Goal: Task Accomplishment & Management: Complete application form

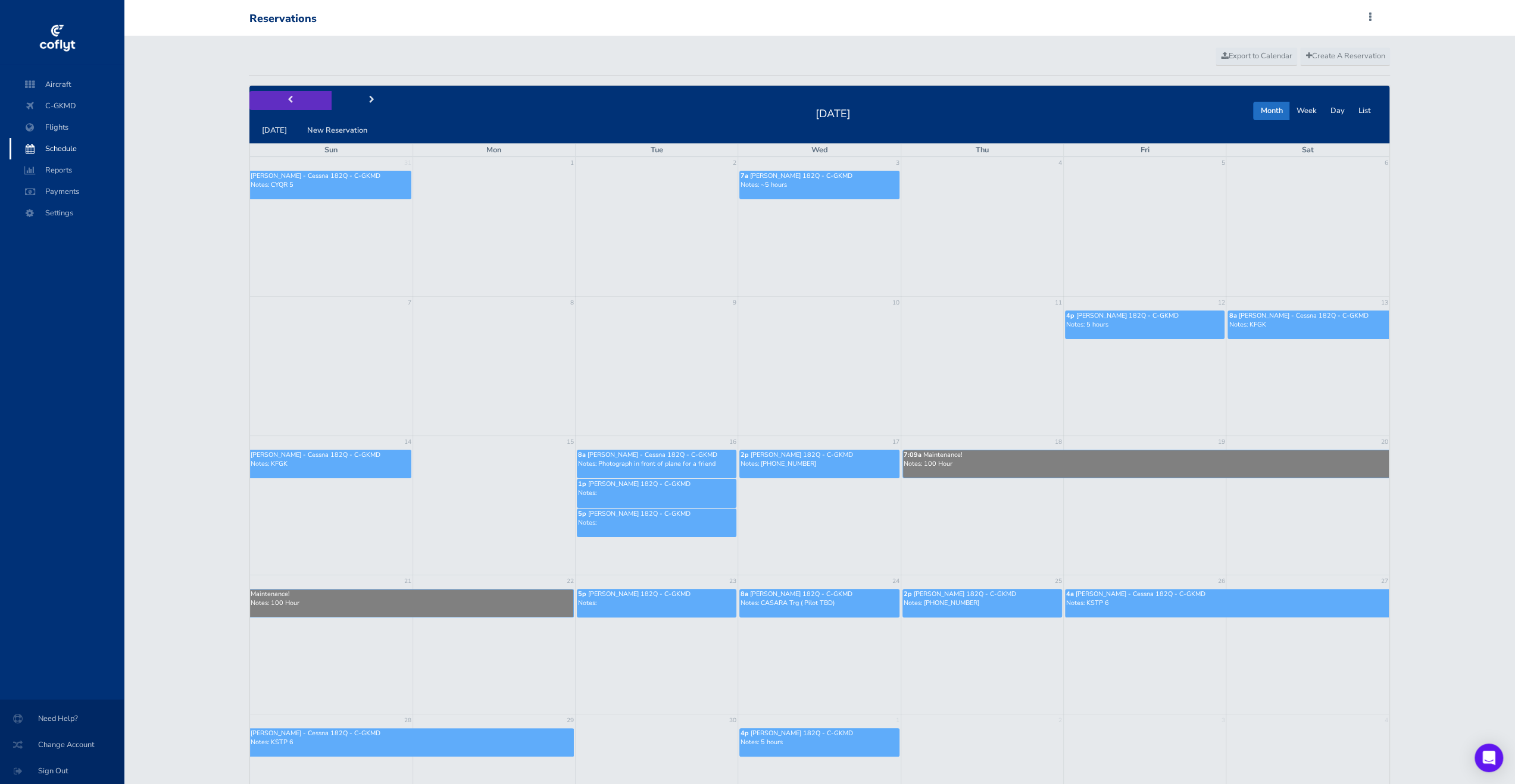
click at [284, 104] on button "prev" at bounding box center [290, 100] width 82 height 18
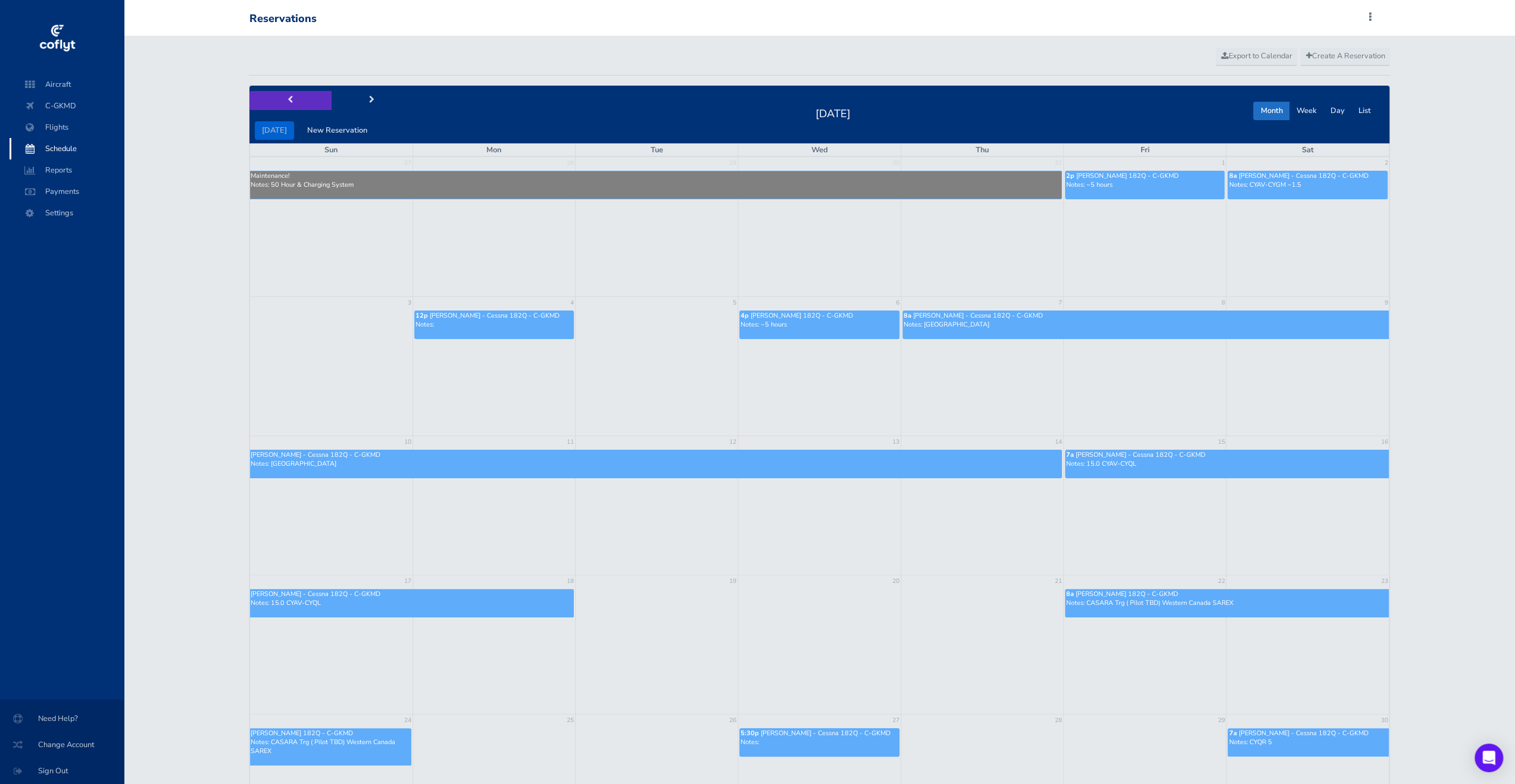
click at [327, 105] on button "prev" at bounding box center [290, 100] width 82 height 18
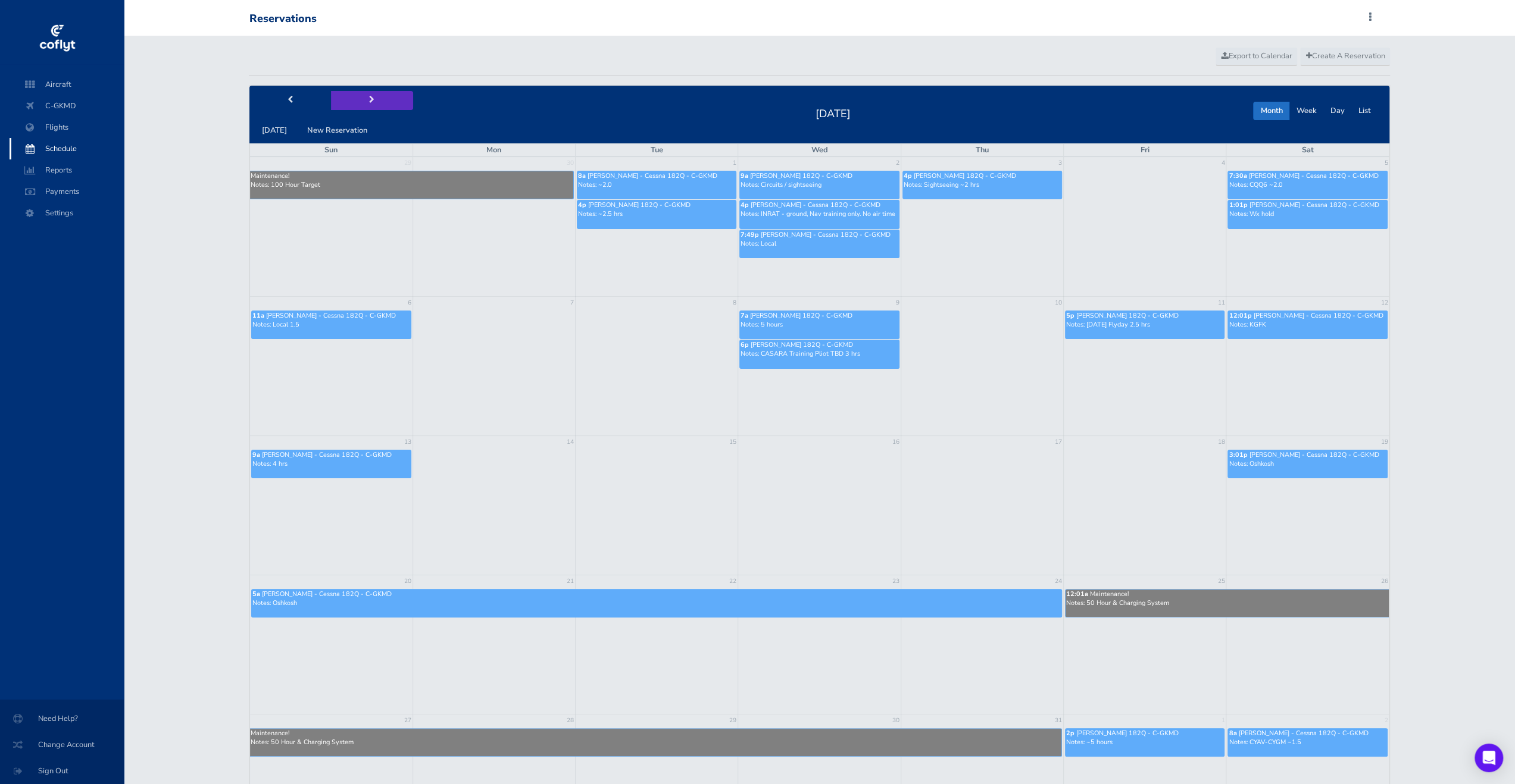
drag, startPoint x: 401, startPoint y: 111, endPoint x: 395, endPoint y: 109, distance: 6.3
click at [401, 110] on div "today New Reservation" at bounding box center [331, 114] width 164 height 50
click at [351, 102] on button "next" at bounding box center [371, 100] width 82 height 18
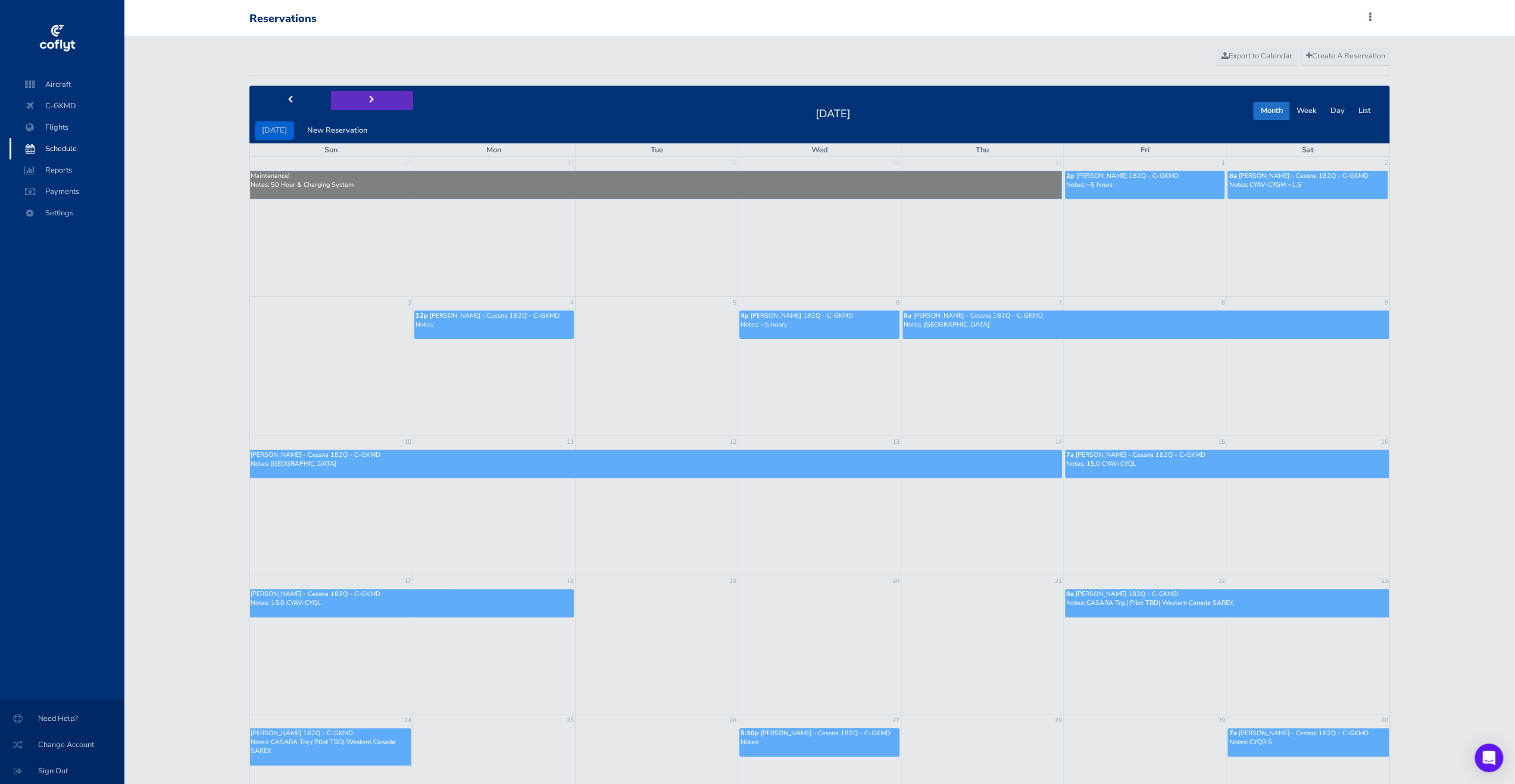
click at [351, 102] on button "next" at bounding box center [371, 100] width 82 height 18
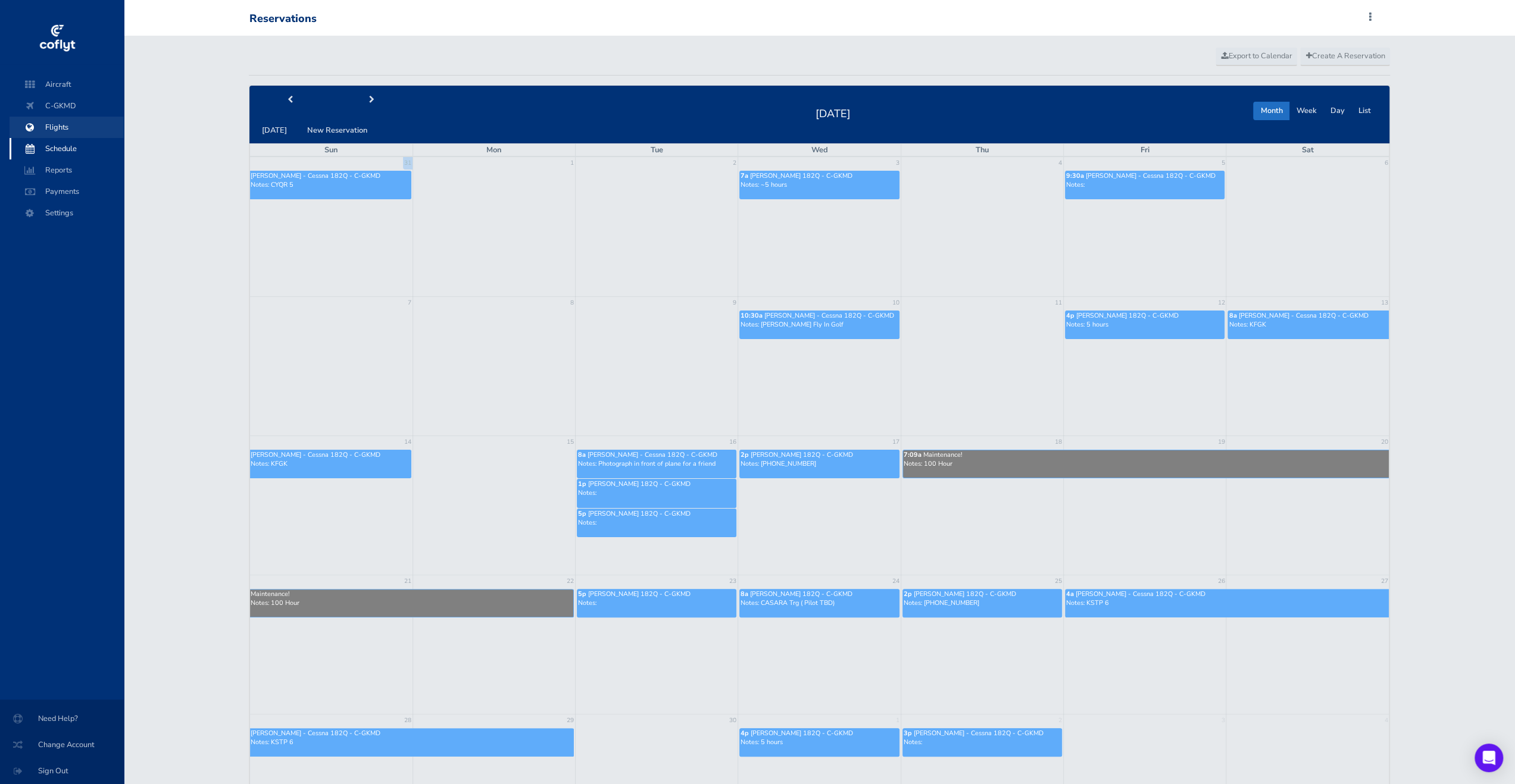
click at [73, 132] on span "Flights" at bounding box center [66, 127] width 90 height 22
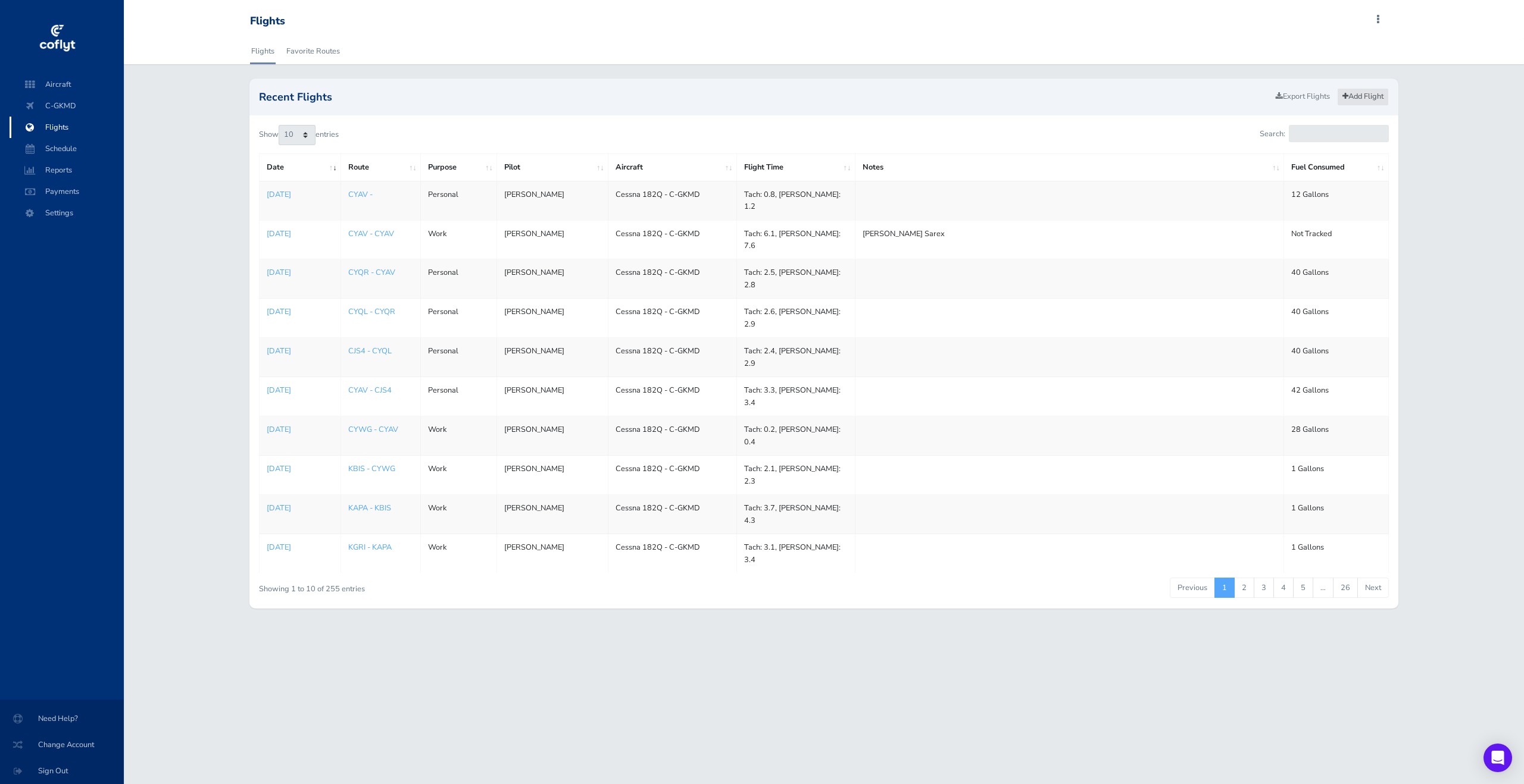
click at [1368, 97] on link "Add Flight" at bounding box center [1363, 97] width 52 height 18
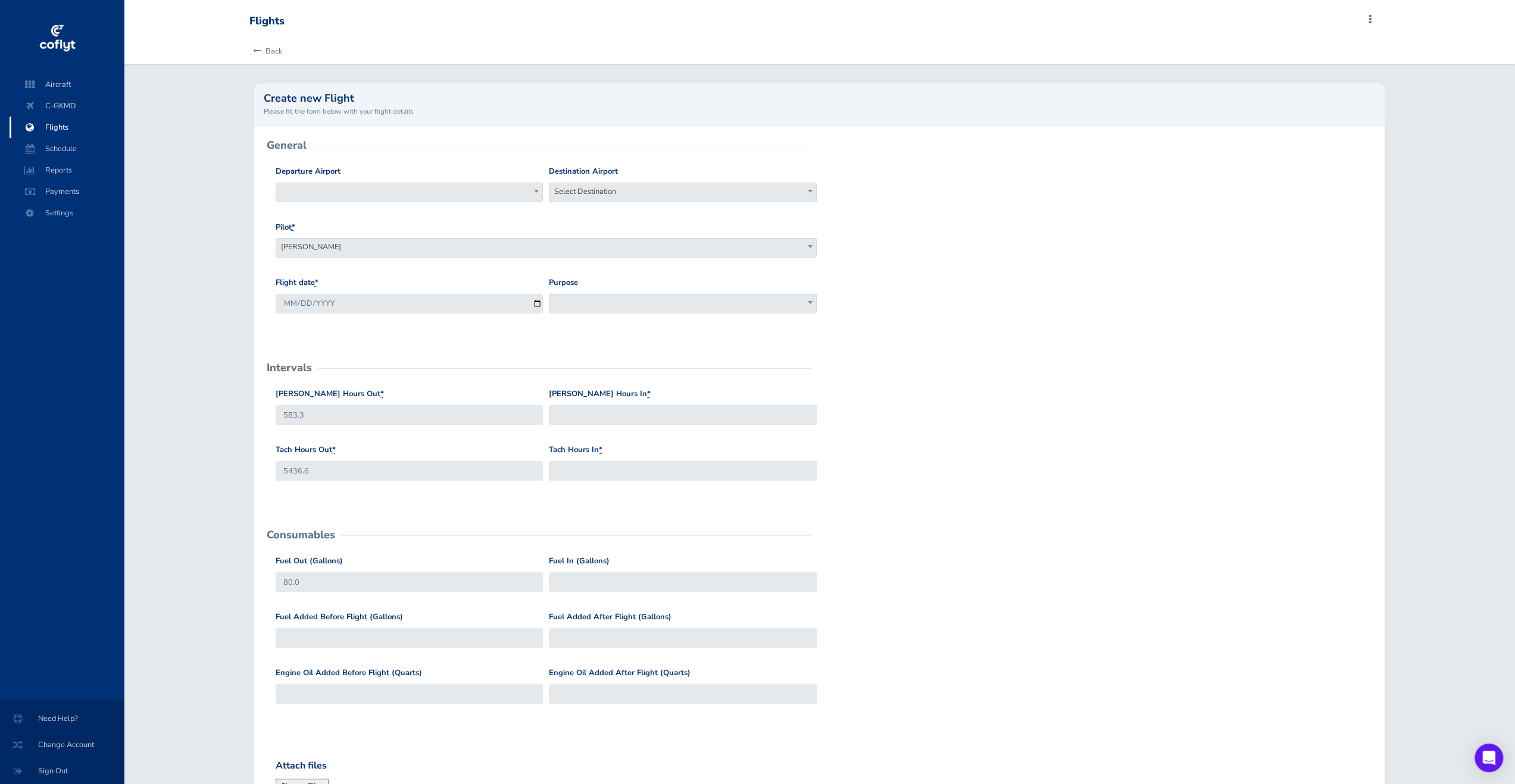
drag, startPoint x: 459, startPoint y: 196, endPoint x: 474, endPoint y: 192, distance: 15.5
click at [469, 193] on span at bounding box center [409, 192] width 268 height 20
type input "CYAV"
select select "CYAV"
click at [627, 189] on span "Select Destination" at bounding box center [682, 192] width 266 height 17
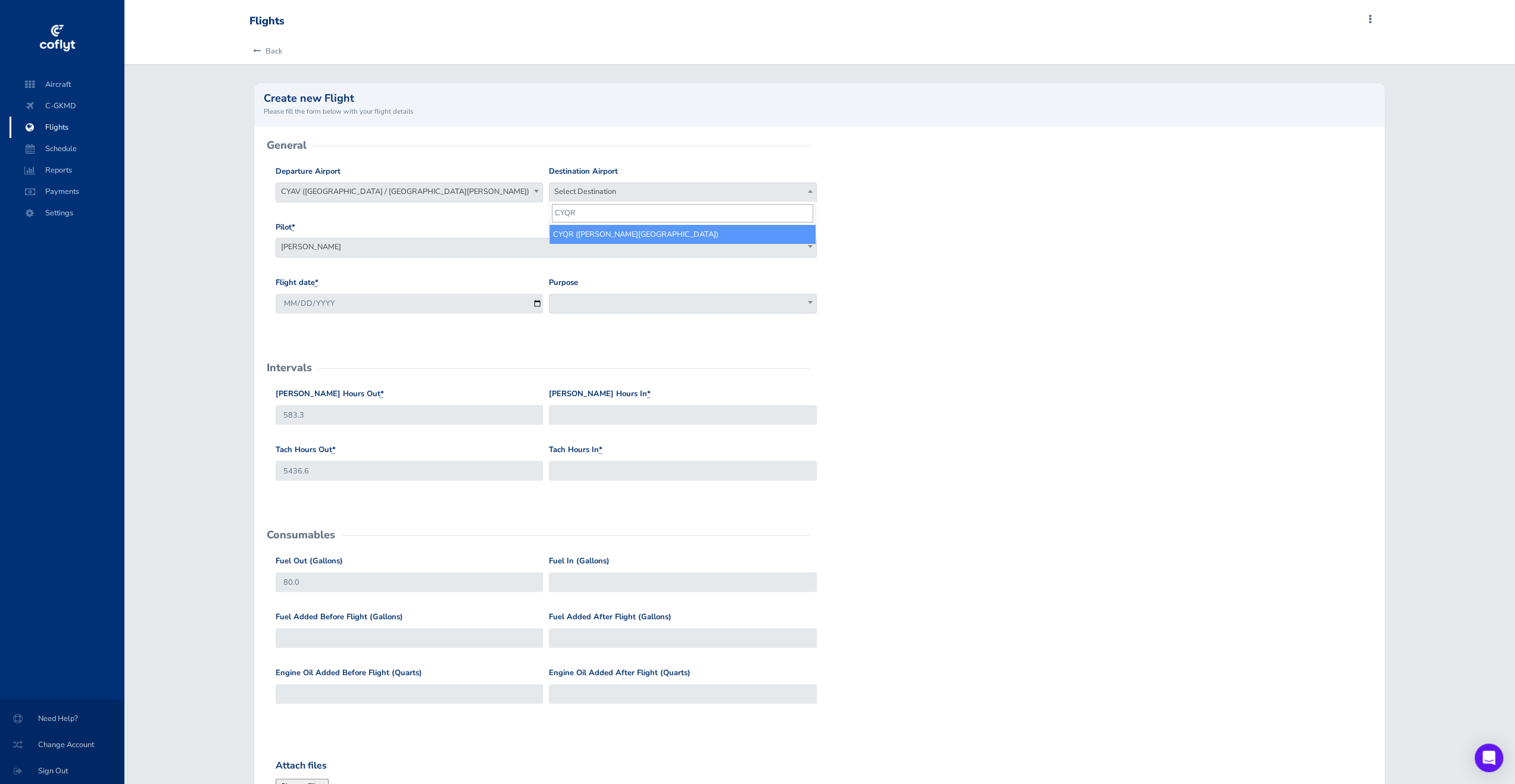
type input "CYQR"
select select "CYQR"
click at [537, 300] on input "2025-09-01" at bounding box center [409, 303] width 268 height 20
type input "2025-08-30"
click at [660, 296] on span at bounding box center [682, 303] width 268 height 20
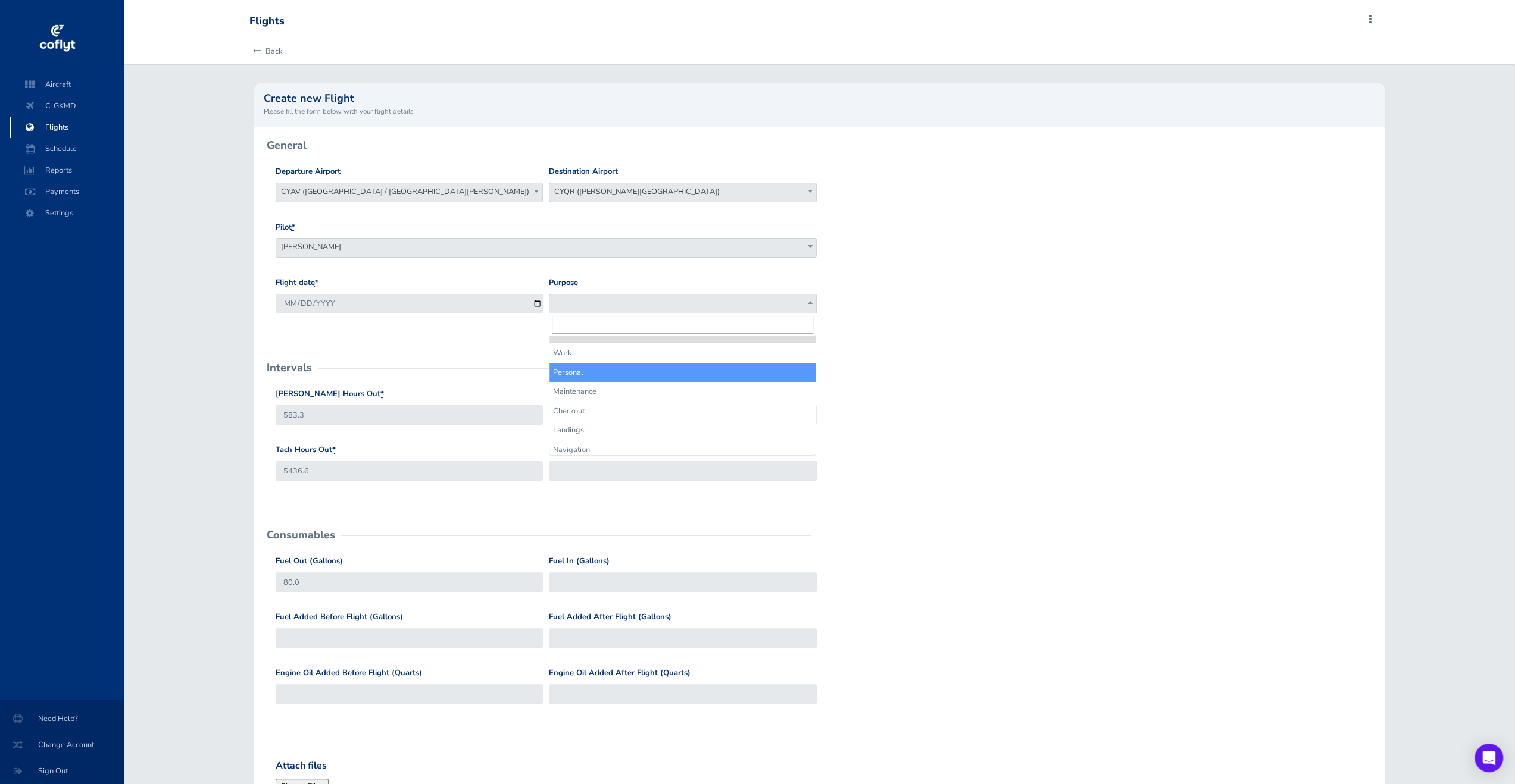
drag, startPoint x: 631, startPoint y: 373, endPoint x: 469, endPoint y: 403, distance: 164.8
select select "Personal"
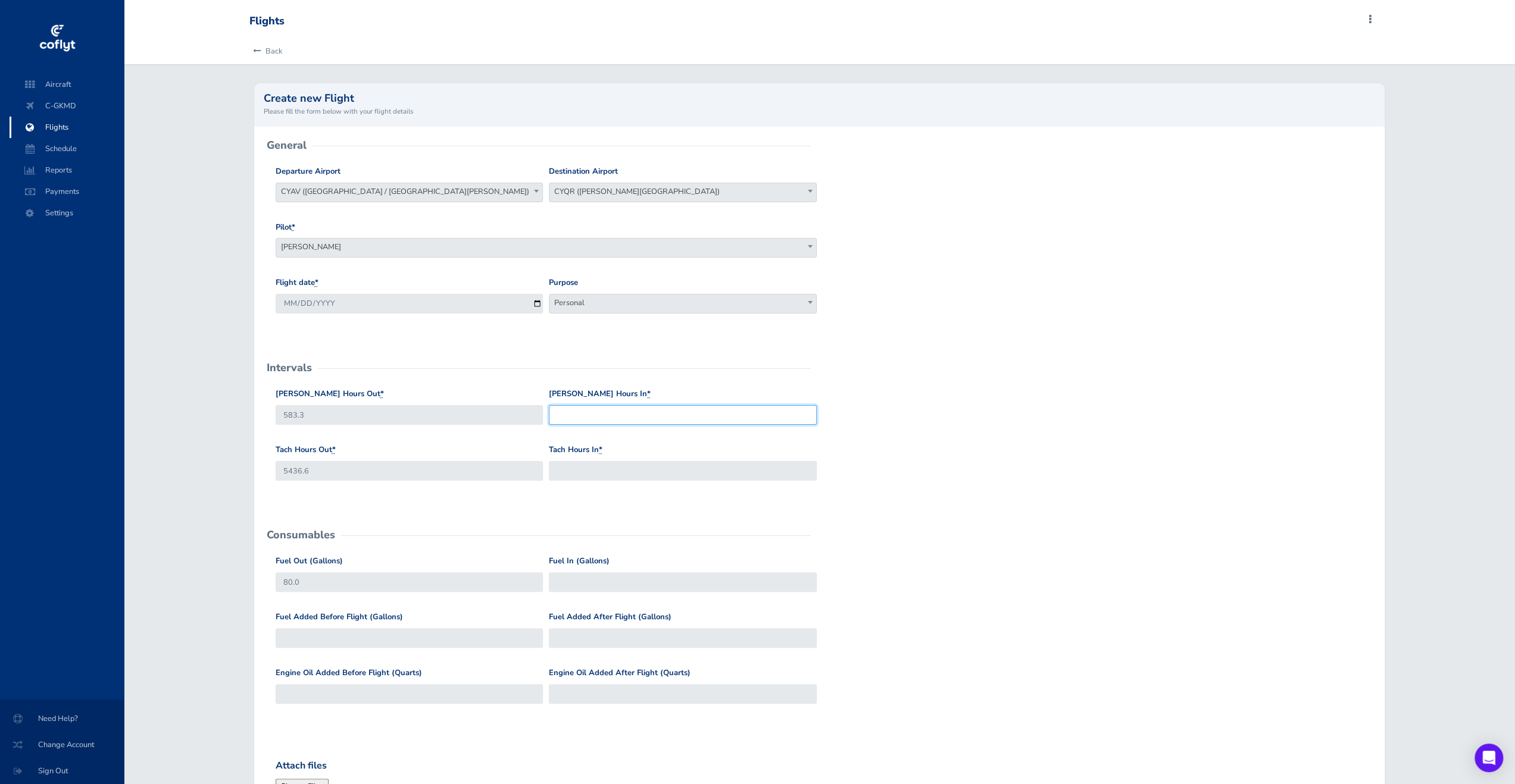
click at [576, 406] on input "Hobbs Hours In *" at bounding box center [682, 415] width 268 height 20
type input "586.1"
type input "5439.1"
type input "79"
drag, startPoint x: 1001, startPoint y: 532, endPoint x: 982, endPoint y: 539, distance: 20.2
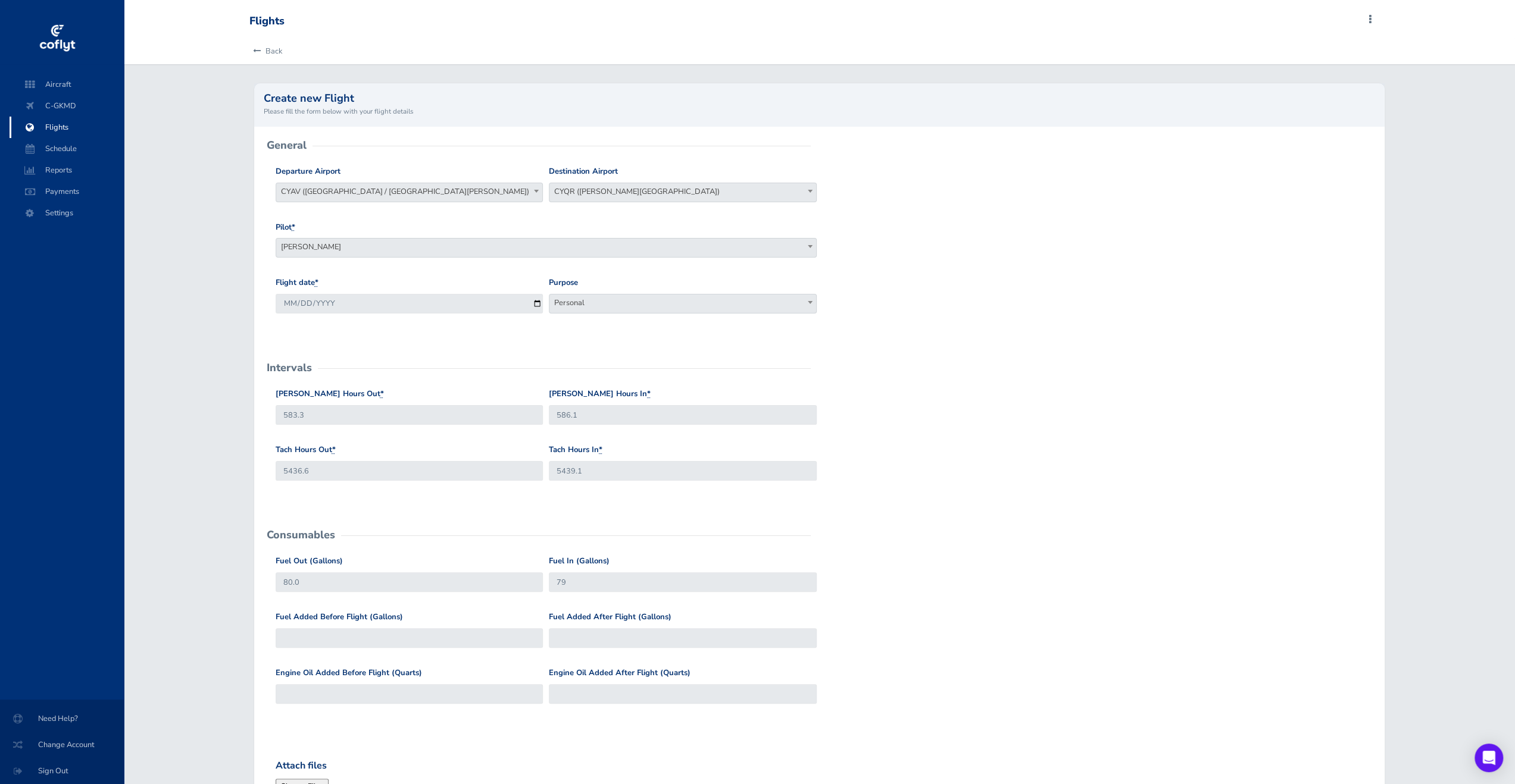
click at [1001, 532] on form "General Departure Airport Select Departure CYAV (Winnipeg / St. Andrews Airport…" at bounding box center [819, 543] width 1112 height 794
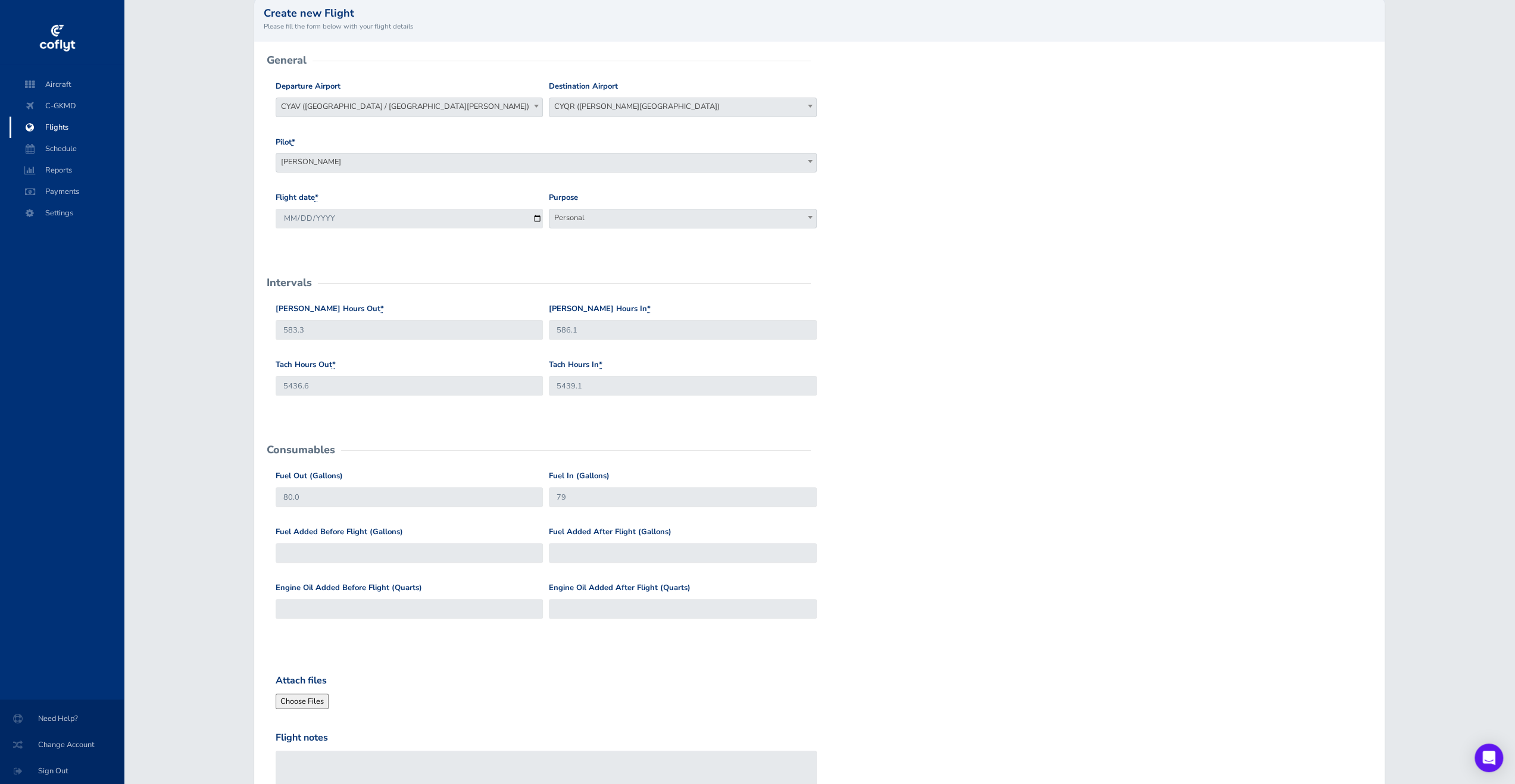
scroll to position [179, 0]
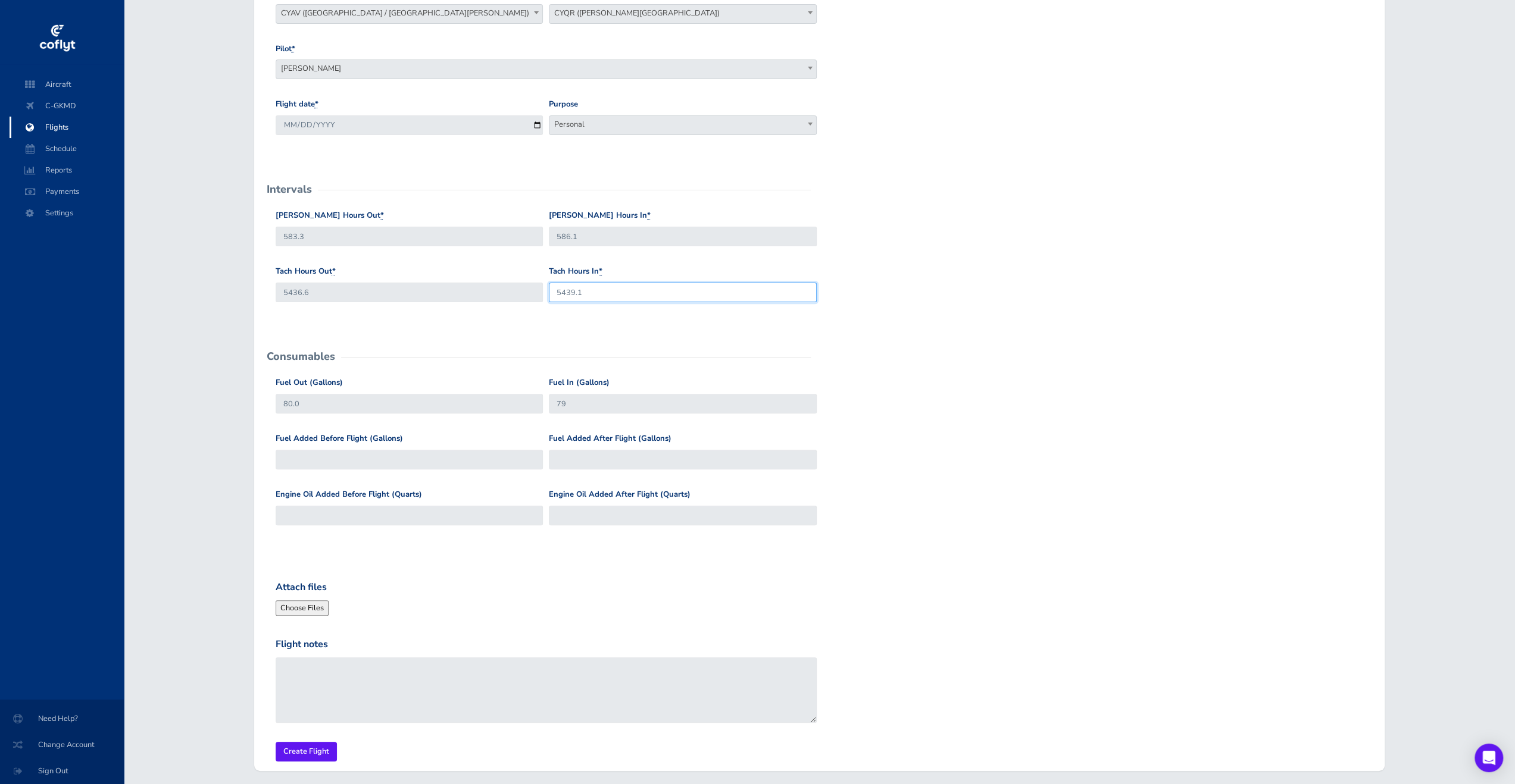
click at [968, 305] on div "Tach Hours Out * 5436.6 Tach Hours In * 5439.1" at bounding box center [819, 293] width 1094 height 56
click at [297, 746] on input "Create Flight" at bounding box center [306, 752] width 61 height 20
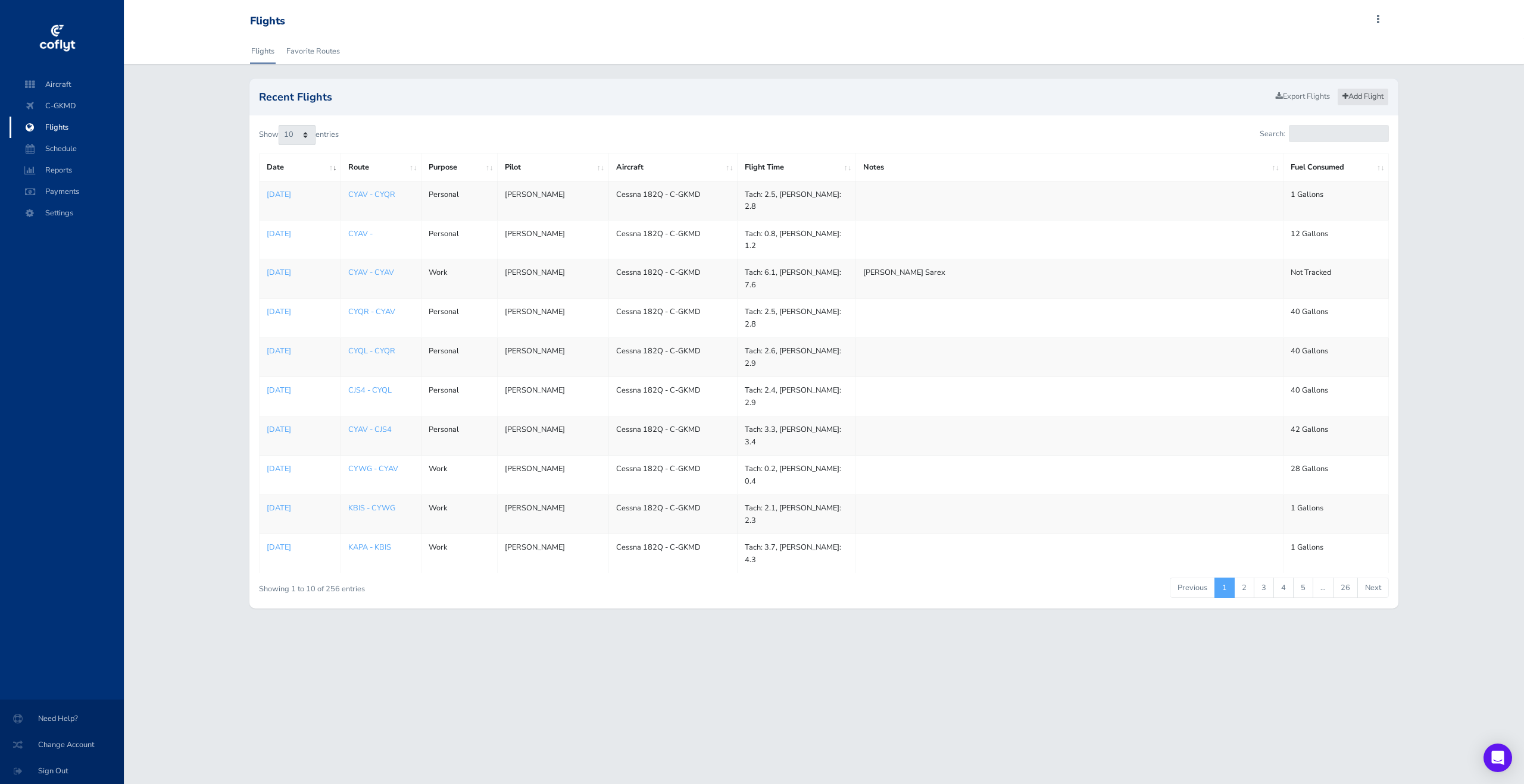
click at [1358, 95] on link "Add Flight" at bounding box center [1363, 97] width 52 height 18
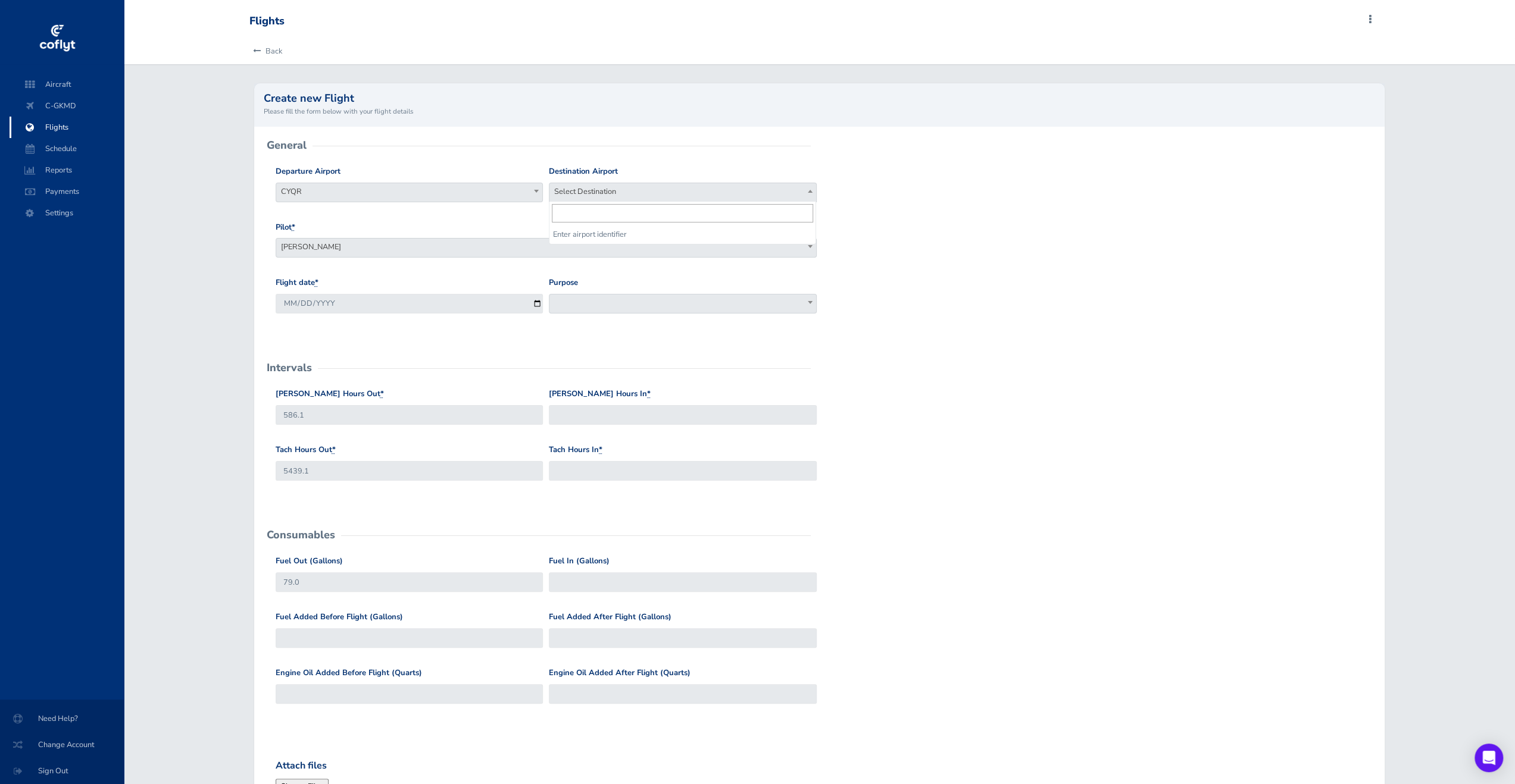
click at [625, 188] on span "Select Destination" at bounding box center [682, 192] width 266 height 17
type input "CYAV"
select select "CYAV"
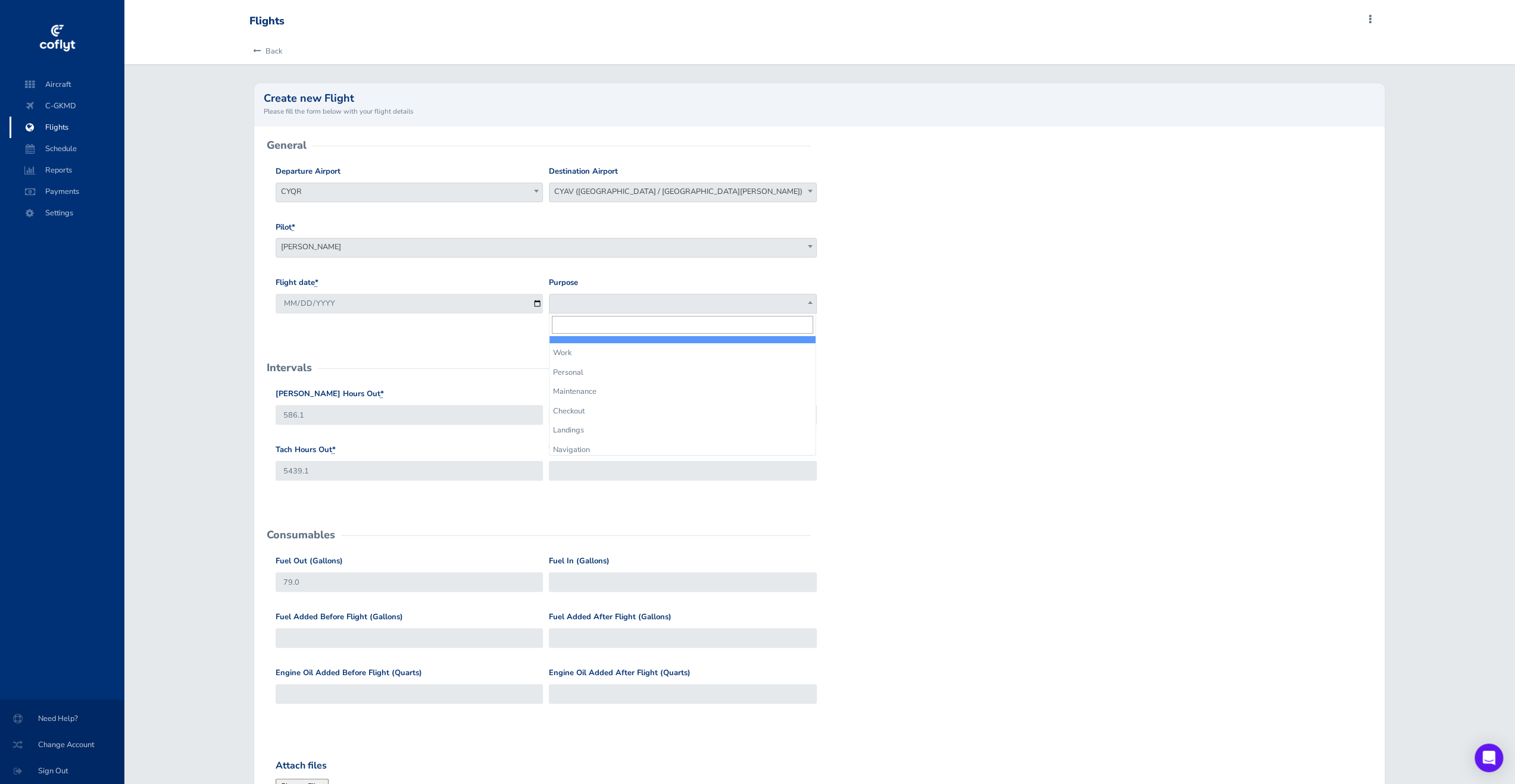
click at [574, 297] on span at bounding box center [682, 303] width 268 height 20
select select "Personal"
click at [516, 291] on div "Flight date * 2025-09-01" at bounding box center [409, 295] width 268 height 37
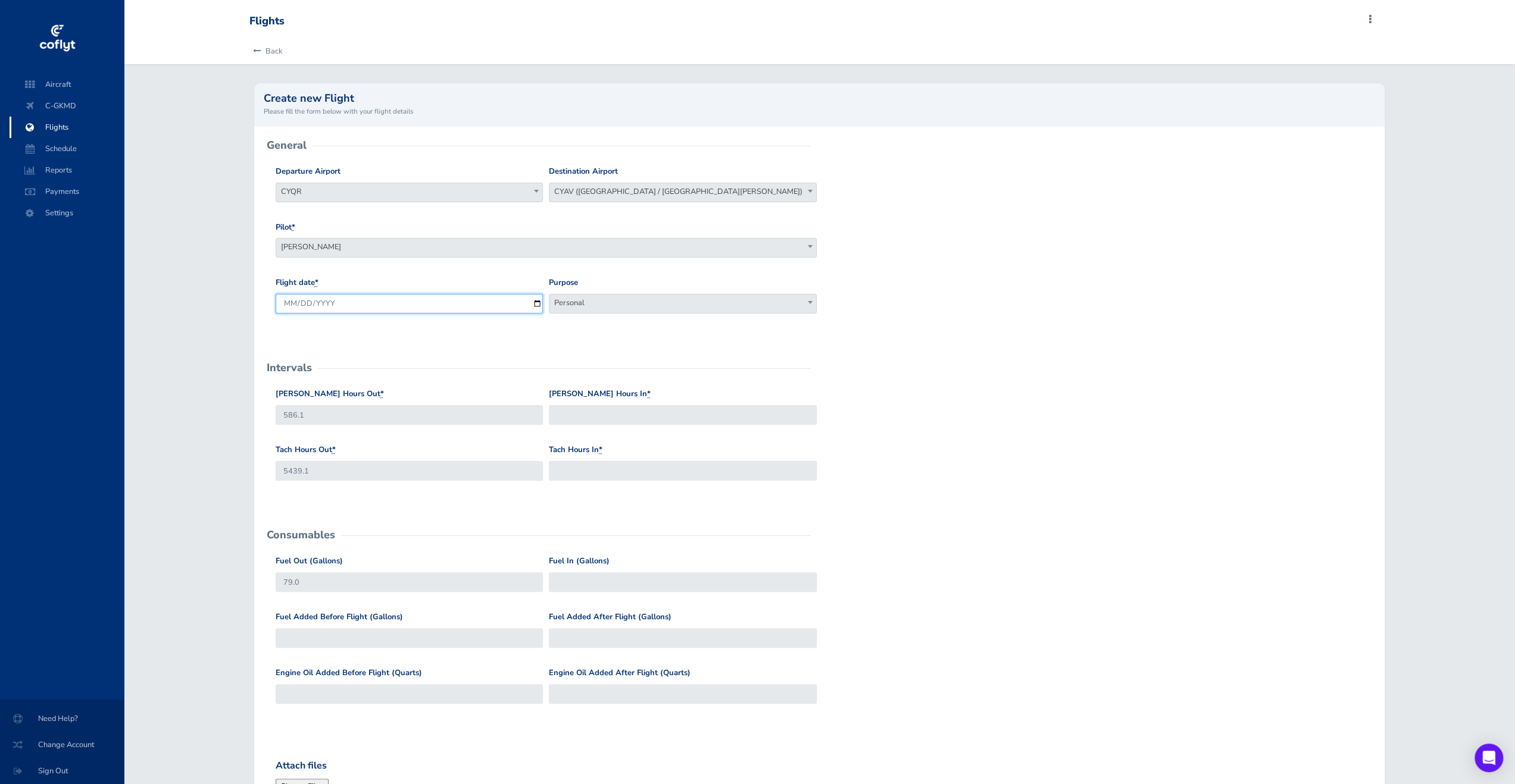
drag, startPoint x: 521, startPoint y: 299, endPoint x: 528, endPoint y: 298, distance: 7.1
click at [525, 300] on input "2025-09-01" at bounding box center [409, 303] width 268 height 20
click at [537, 303] on input "2025-09-01" at bounding box center [409, 303] width 268 height 20
type input "2025-08-31"
click at [624, 411] on input "Hobbs Hours In *" at bounding box center [682, 415] width 268 height 20
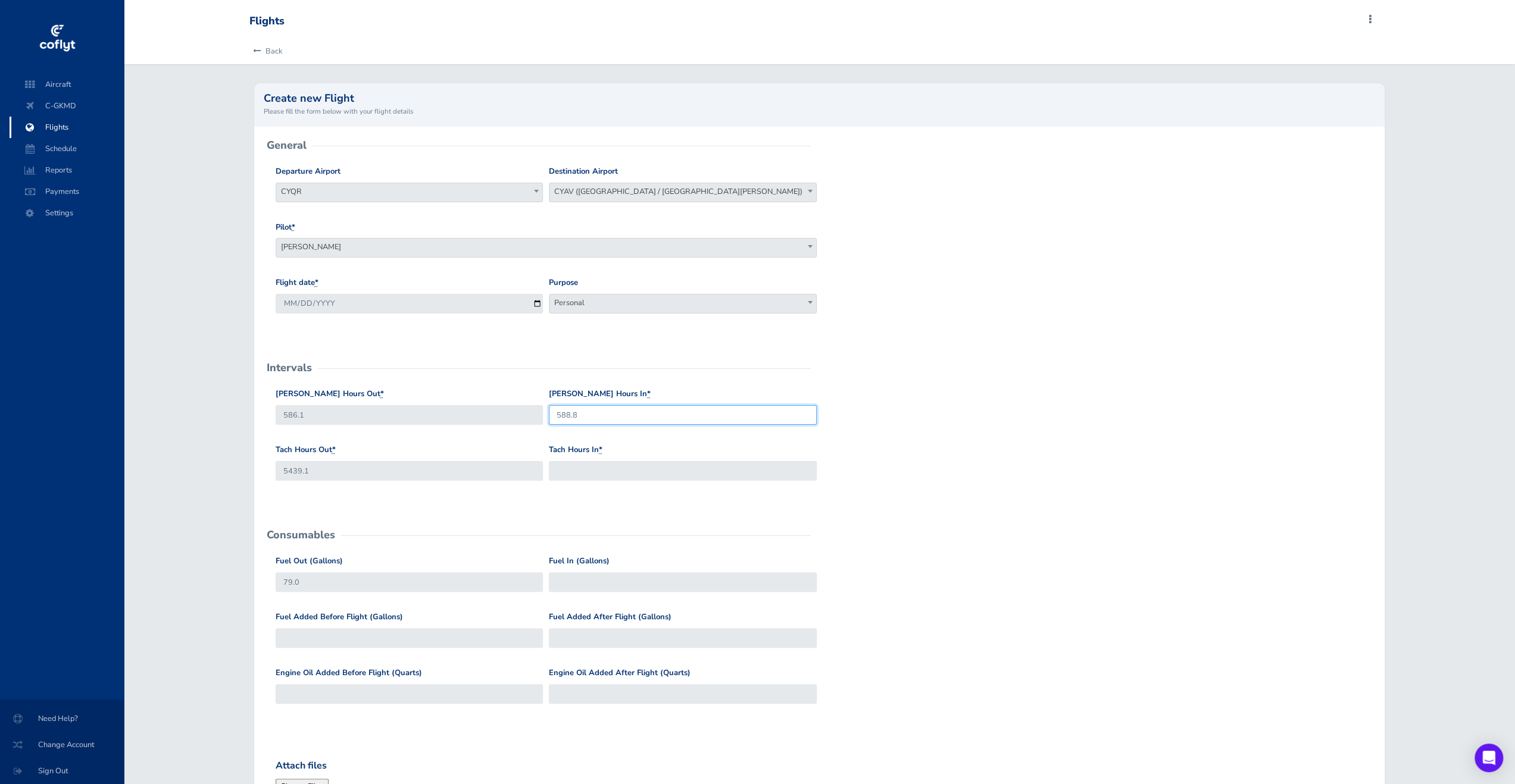
type input "588.8"
click at [662, 464] on div "Tach Hours In *" at bounding box center [682, 462] width 268 height 37
click at [662, 464] on input "Tach Hours In *" at bounding box center [682, 471] width 268 height 20
type input "5441.4"
type input "78"
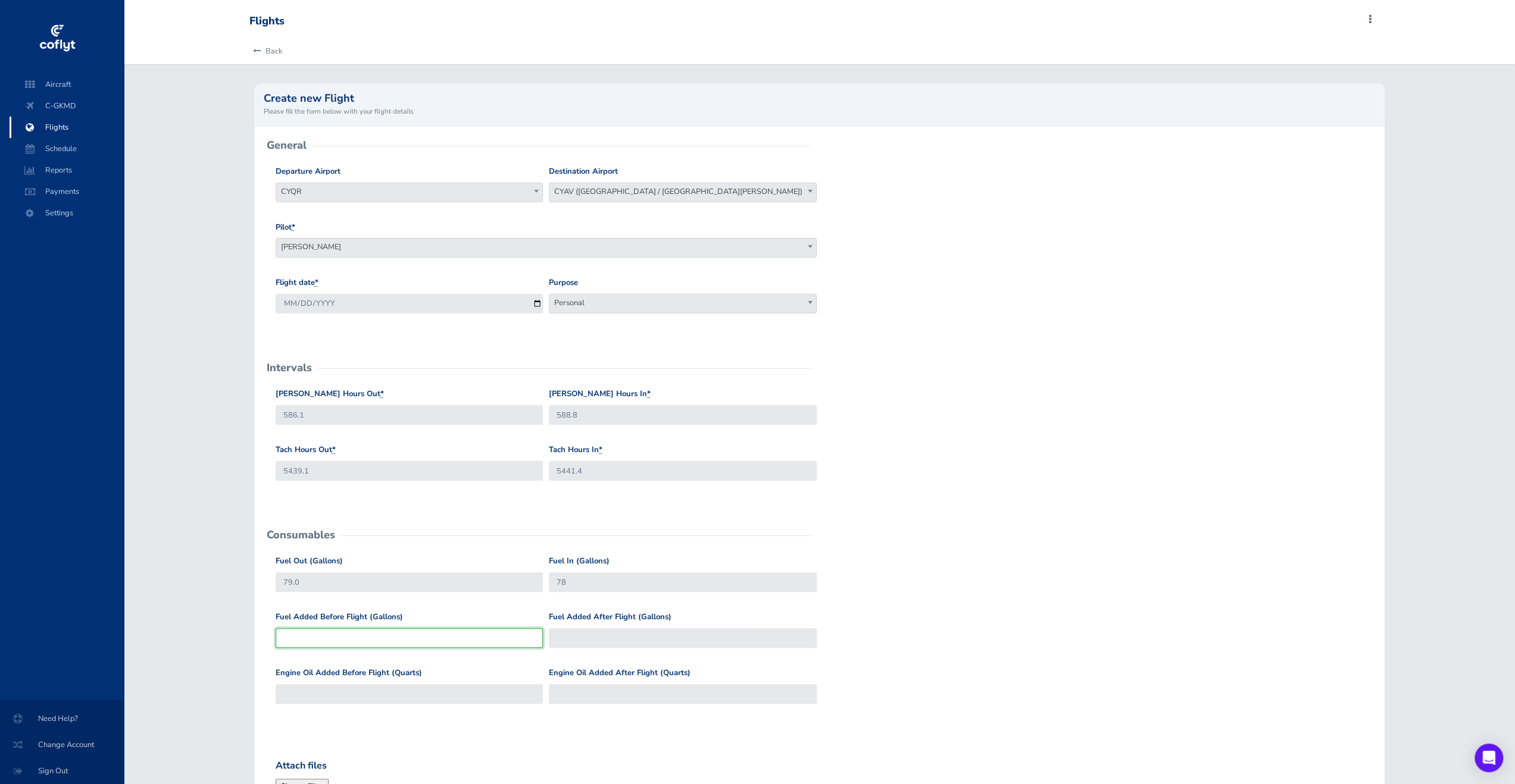
type input "79"
type input "2"
click at [1205, 308] on div "Flight date * 2025-08-31 Purpose Work Personal Maintenance Checkout Landings Na…" at bounding box center [819, 305] width 1094 height 56
drag, startPoint x: 611, startPoint y: 579, endPoint x: 532, endPoint y: 579, distance: 79.0
click at [532, 579] on div "Fuel Out (Gallons) 79 Fuel In (Gallons) 78" at bounding box center [819, 583] width 1094 height 56
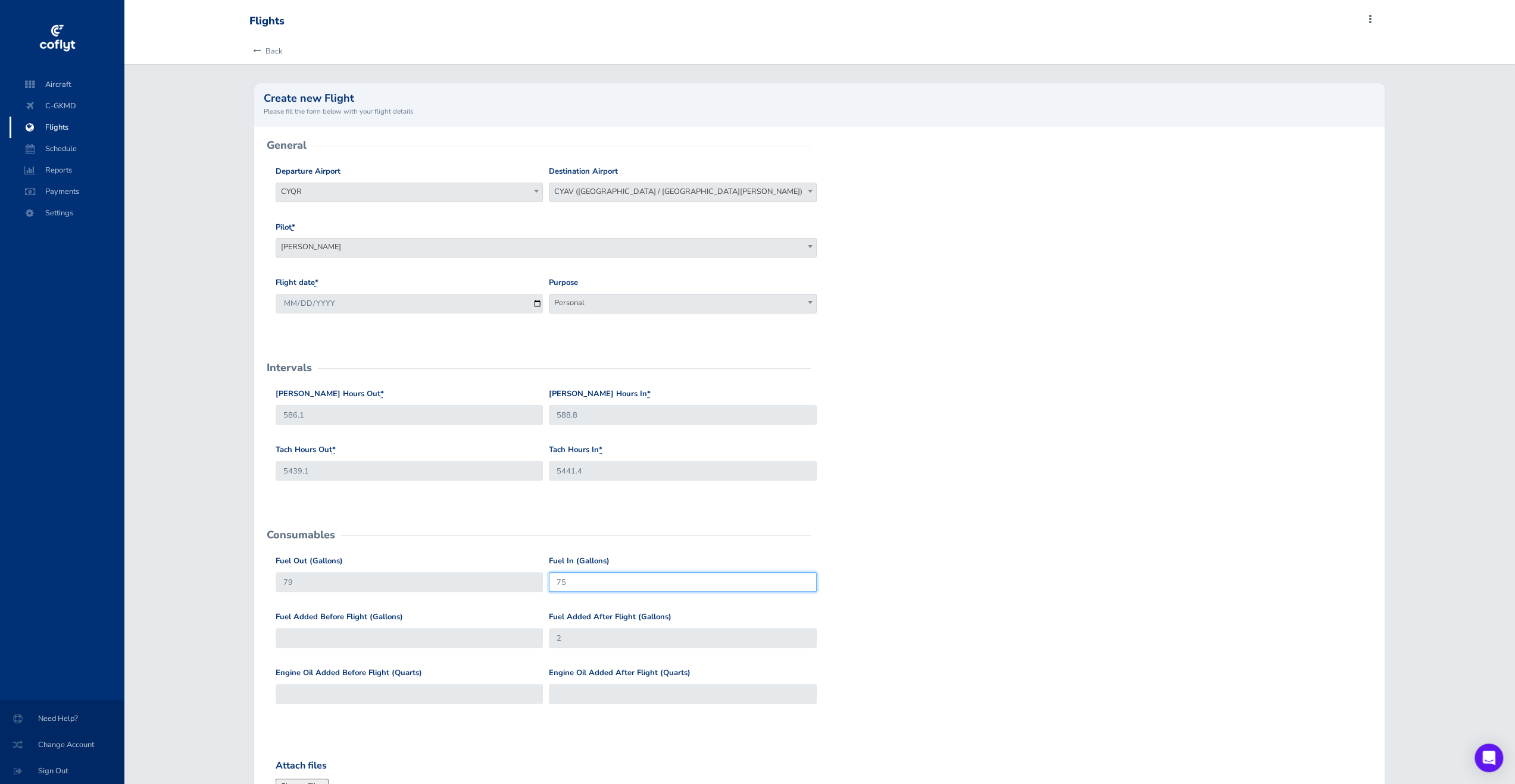
type input "75"
drag, startPoint x: 628, startPoint y: 646, endPoint x: 420, endPoint y: 635, distance: 208.3
click at [420, 635] on div "Fuel Added Before Flight (Gallons) Fuel Added After Flight (Gallons) 2" at bounding box center [819, 639] width 1094 height 56
type input "0"
click at [902, 604] on div "Fuel Out (Gallons) 79 Fuel In (Gallons) 75" at bounding box center [819, 583] width 1094 height 56
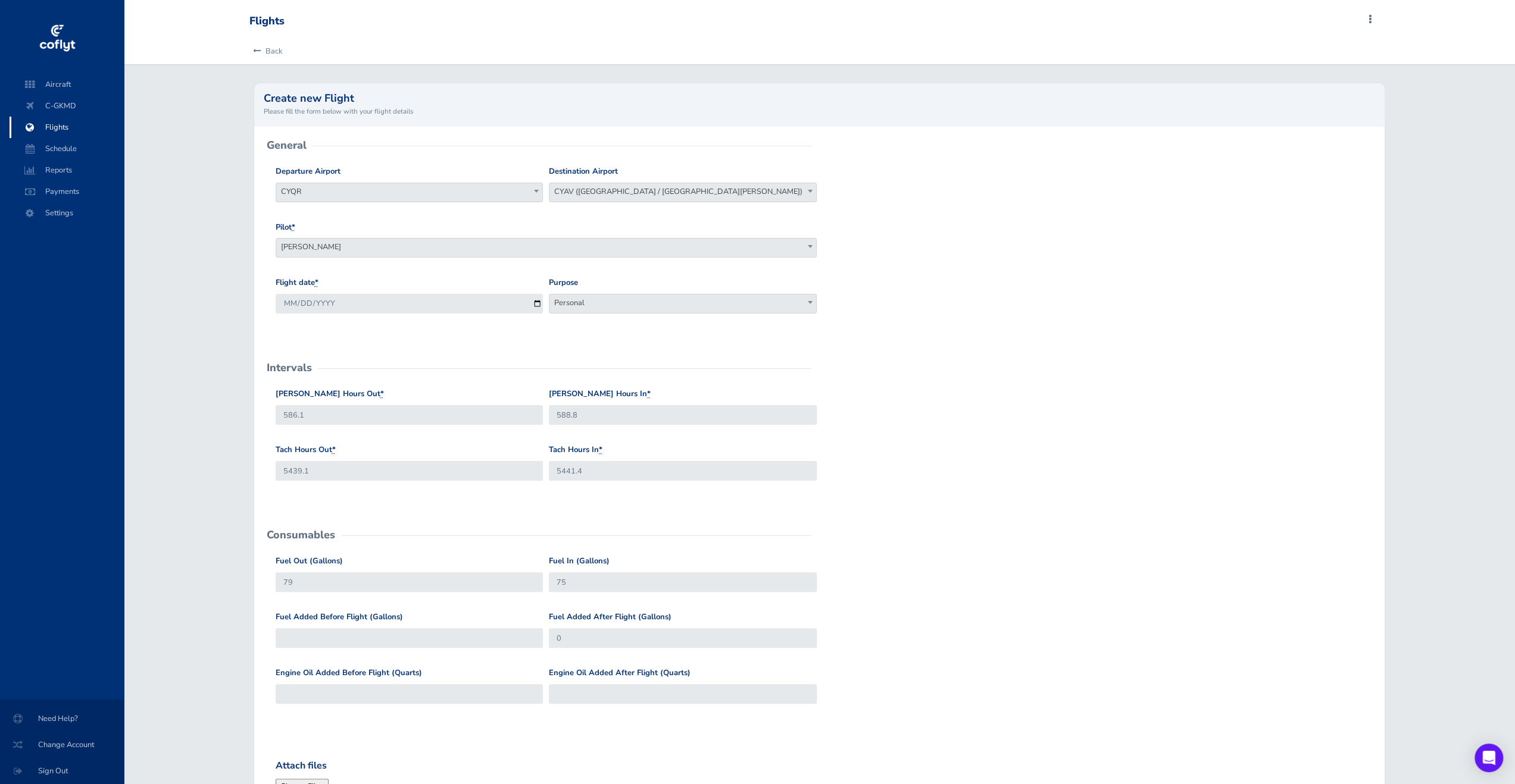
scroll to position [179, 0]
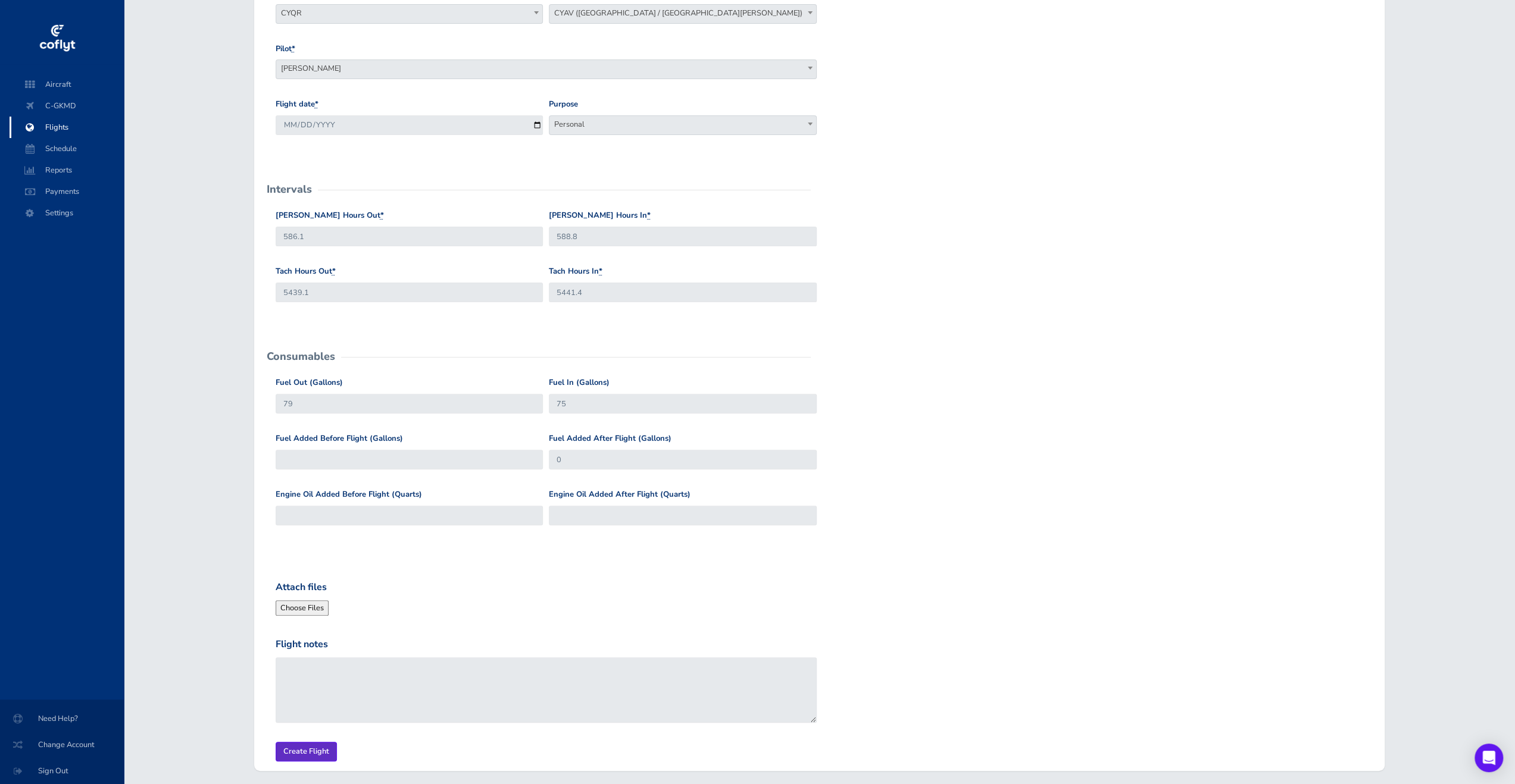
click at [313, 753] on input "Create Flight" at bounding box center [306, 752] width 61 height 20
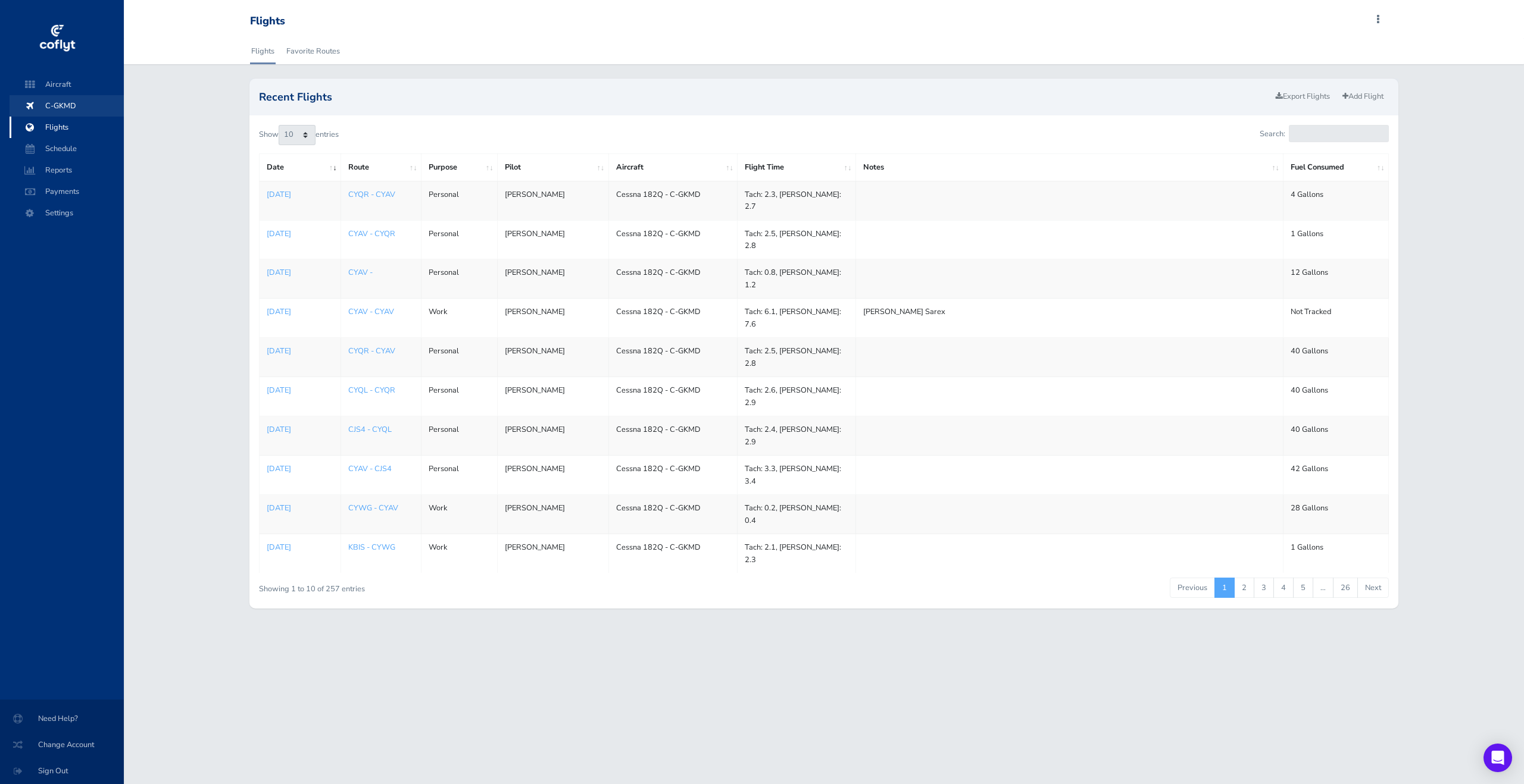
click at [48, 101] on span "C-GKMD" at bounding box center [66, 105] width 90 height 22
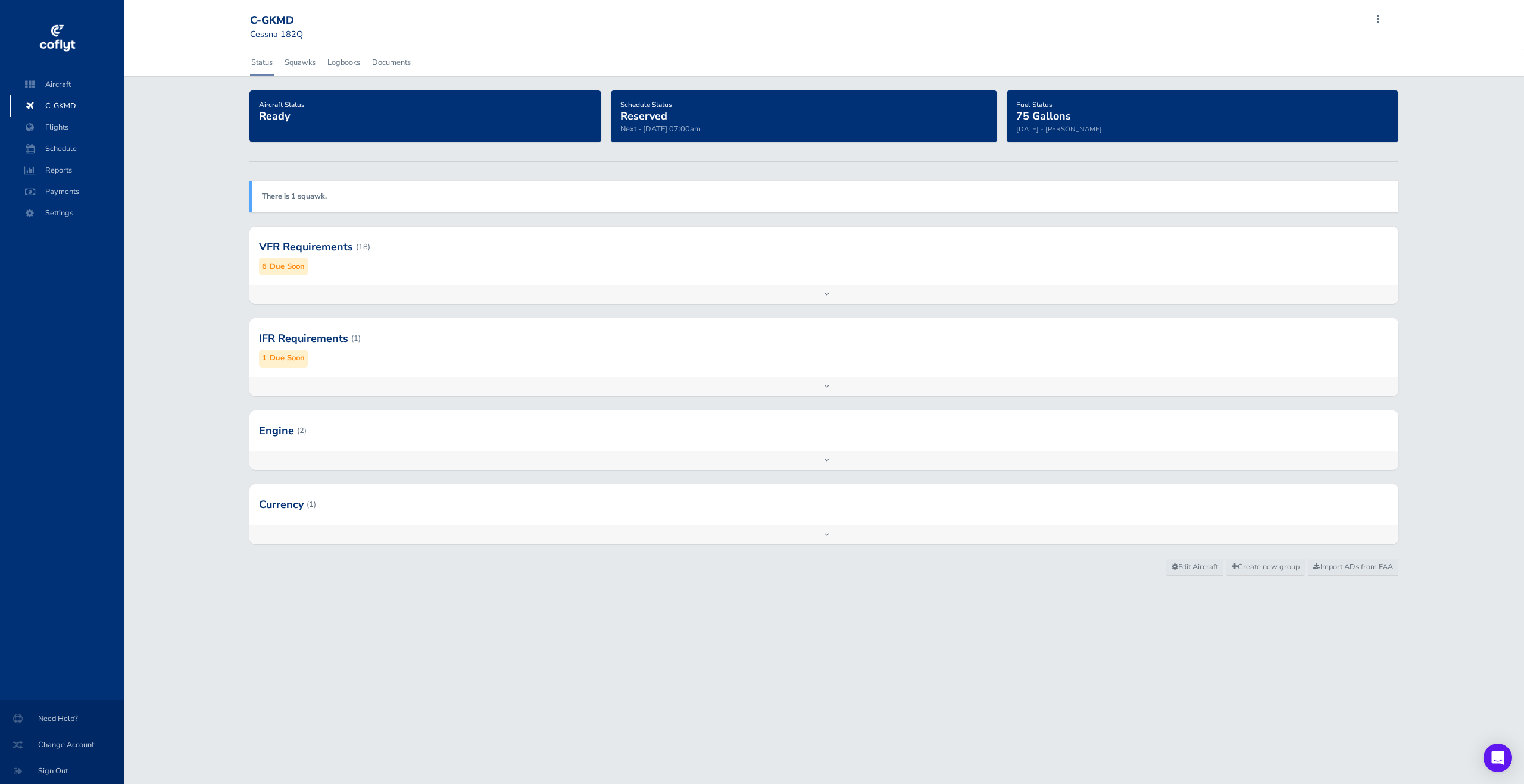
click at [837, 299] on div "Add inspection Edit" at bounding box center [824, 295] width 1149 height 19
